Goal: Task Accomplishment & Management: Manage account settings

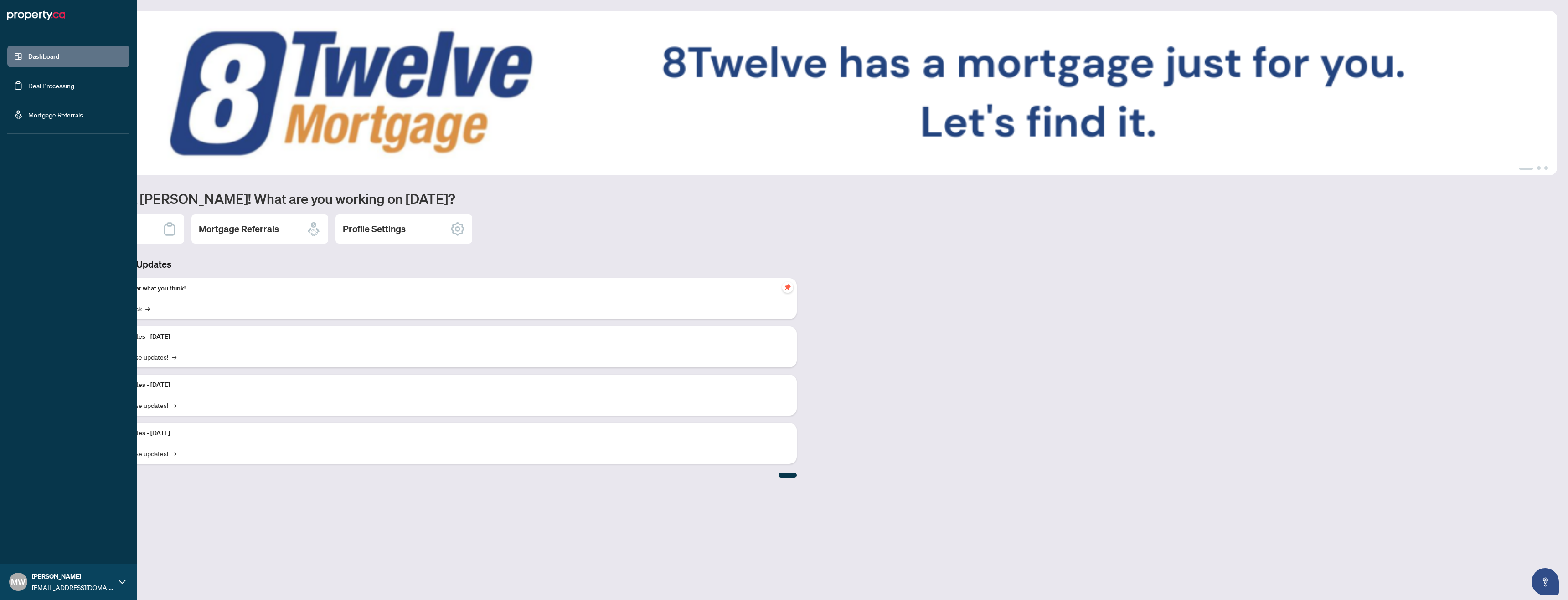
click at [57, 89] on link "Deal Processing" at bounding box center [51, 86] width 46 height 8
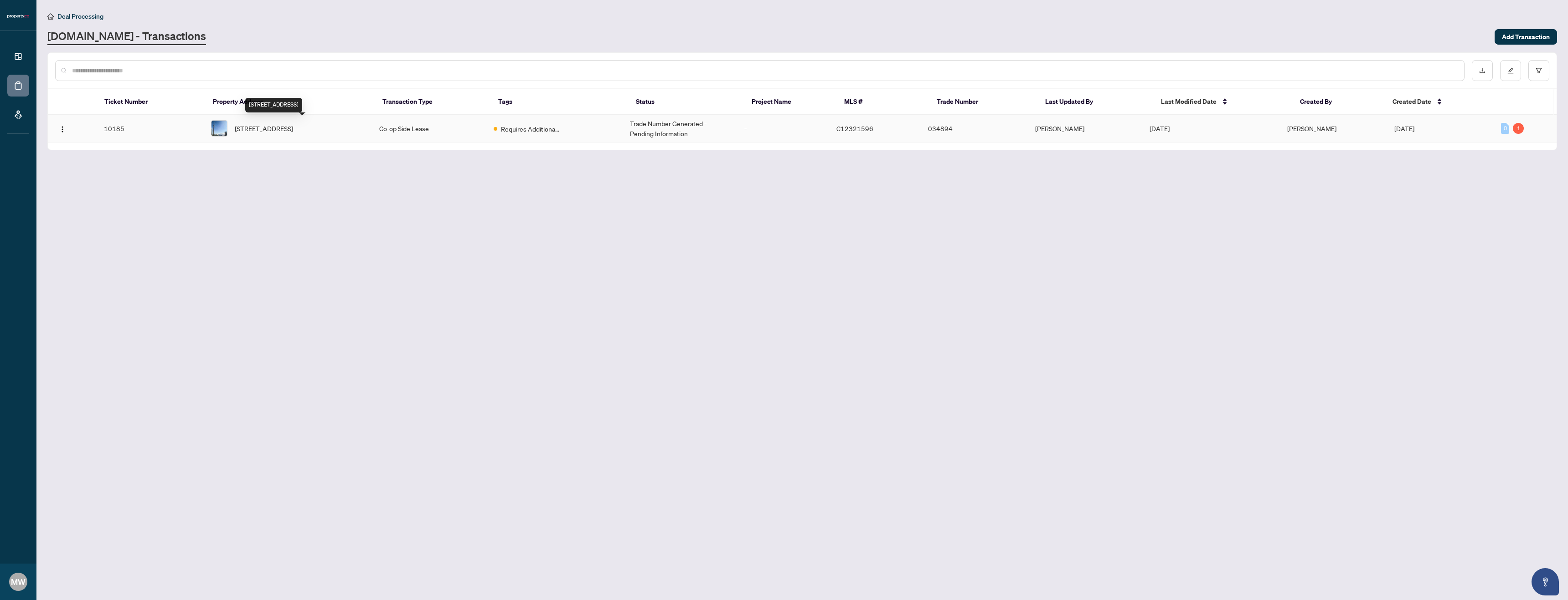
click at [293, 126] on span "[STREET_ADDRESS]" at bounding box center [264, 129] width 58 height 10
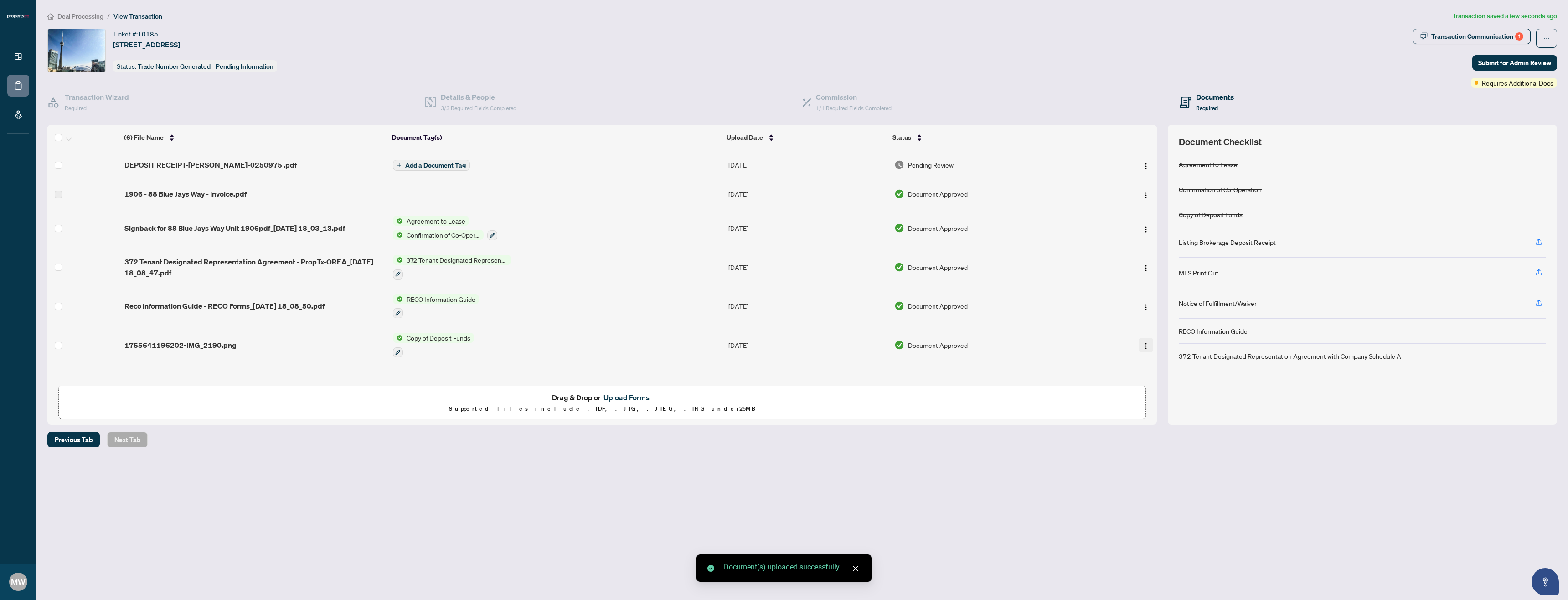
click at [1142, 343] on img "button" at bounding box center [1146, 346] width 7 height 7
click at [395, 348] on button "button" at bounding box center [397, 353] width 10 height 10
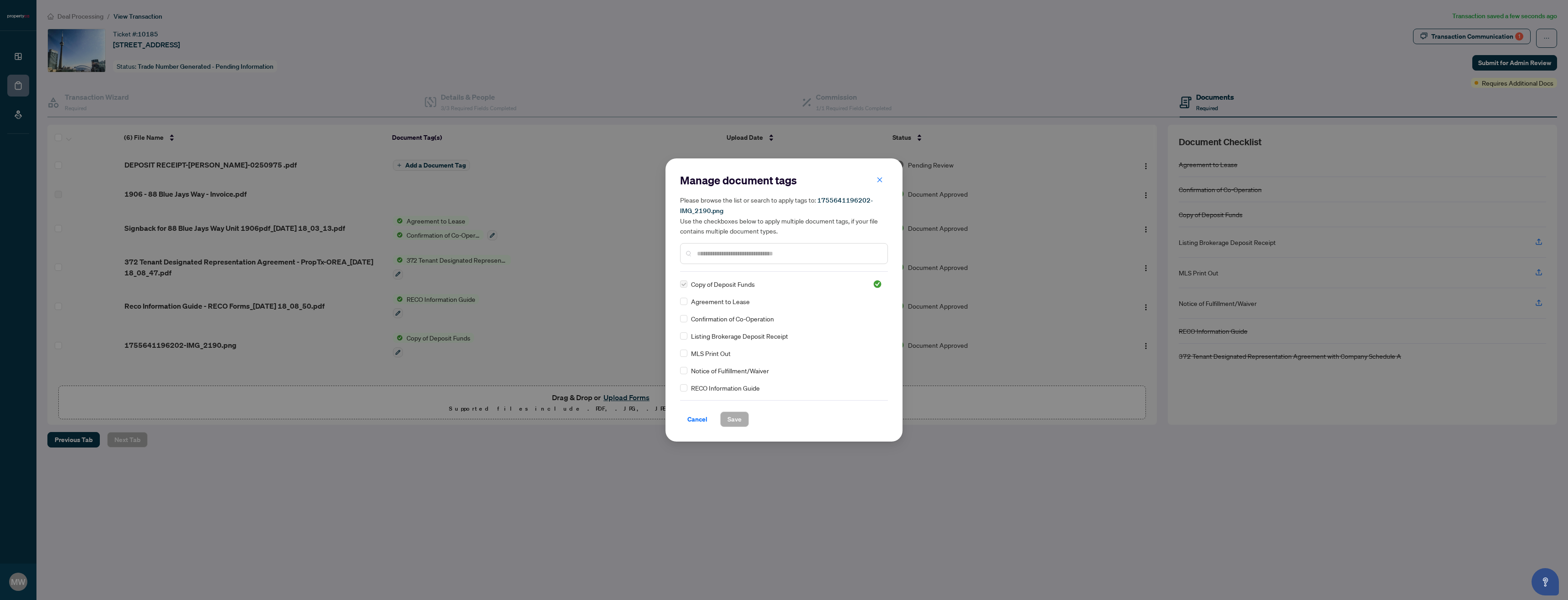
click at [743, 258] on input "text" at bounding box center [788, 254] width 183 height 10
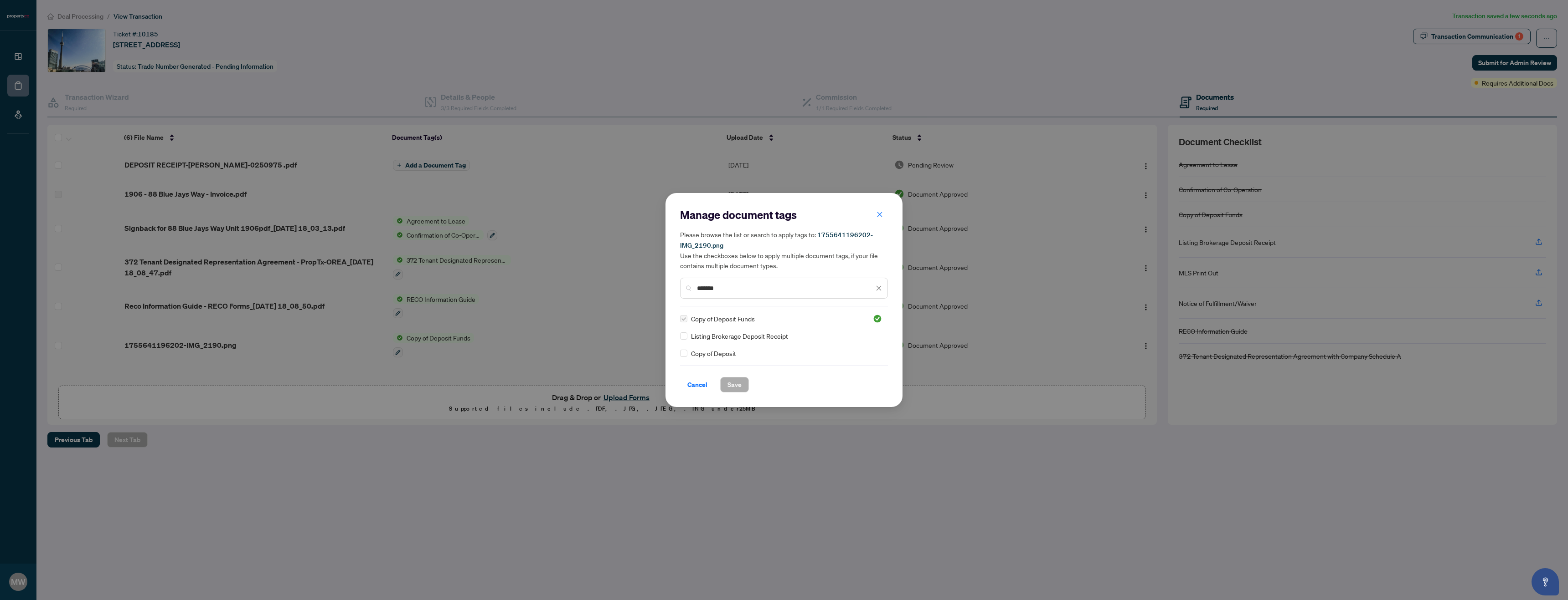
type input "*******"
click at [728, 380] on span "Save" at bounding box center [734, 384] width 14 height 15
